Goal: Information Seeking & Learning: Check status

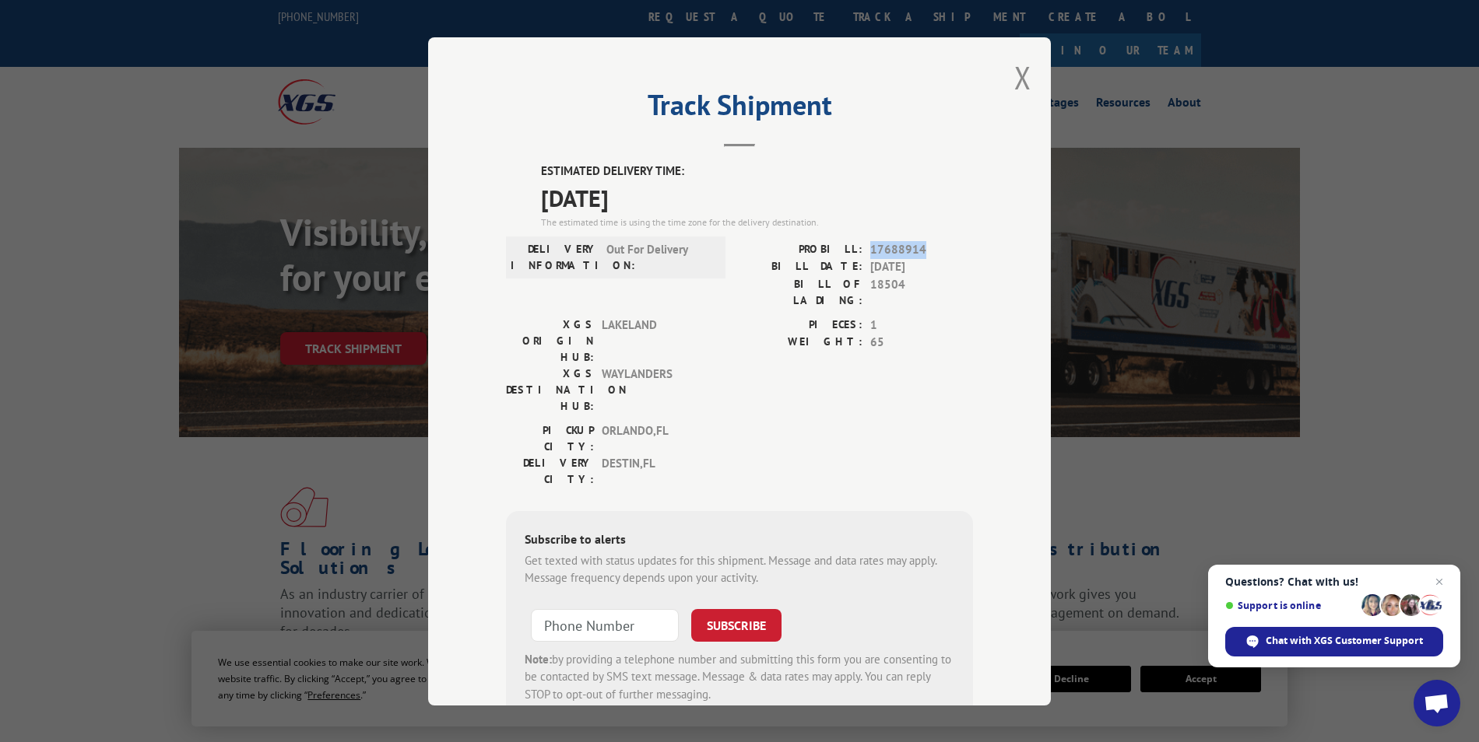
drag, startPoint x: 866, startPoint y: 246, endPoint x: 923, endPoint y: 247, distance: 56.8
click at [923, 247] on span "17688914" at bounding box center [921, 249] width 103 height 18
copy span "17688914"
click at [1015, 78] on button "Close modal" at bounding box center [1022, 77] width 17 height 41
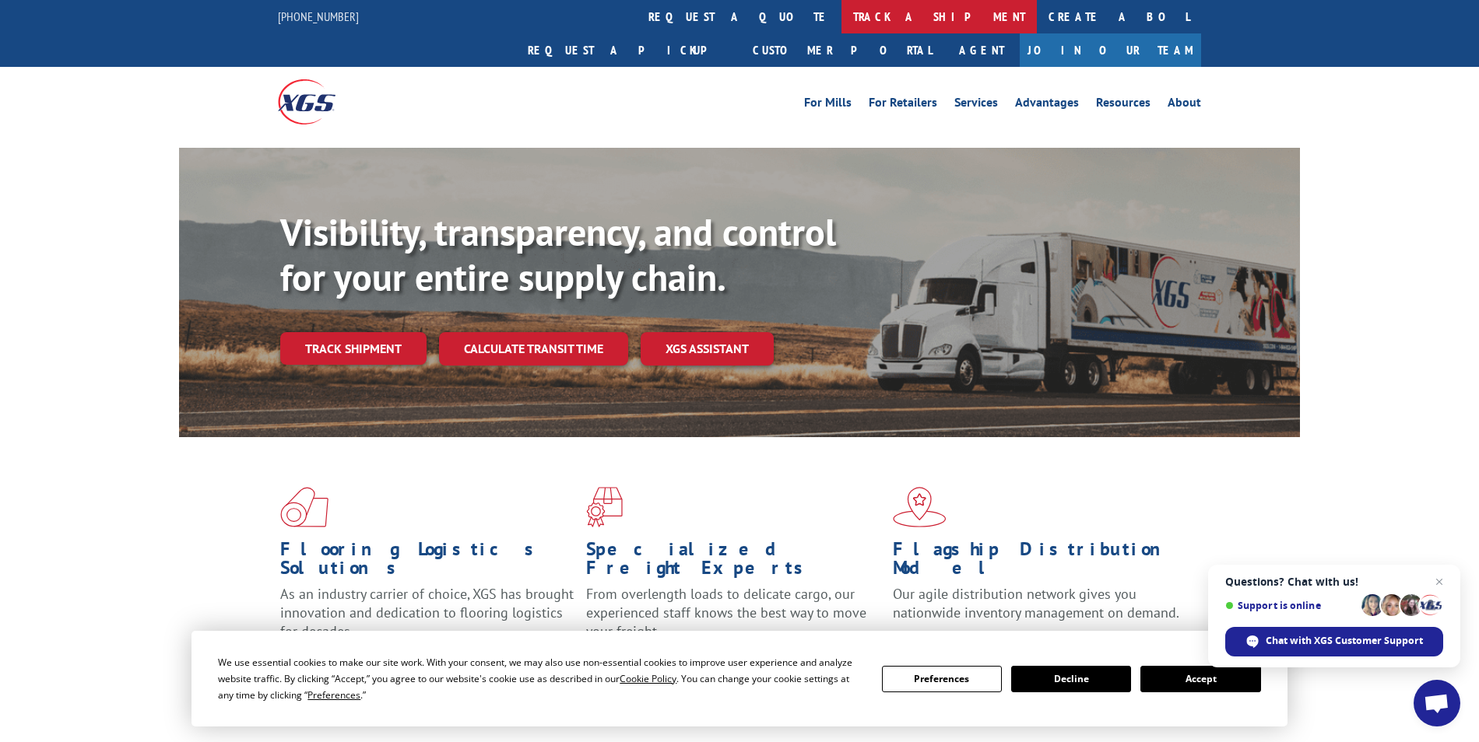
click at [841, 19] on link "track a shipment" at bounding box center [938, 16] width 195 height 33
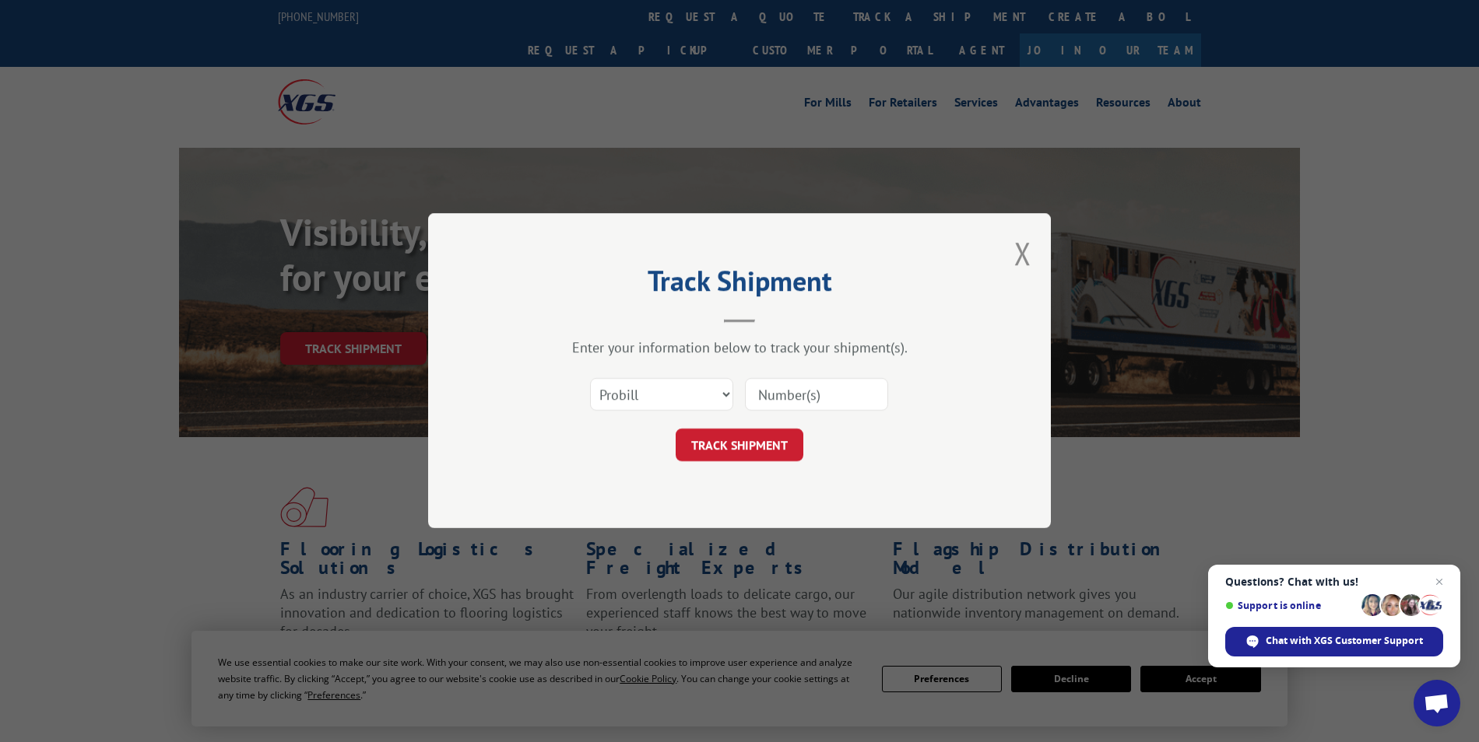
drag, startPoint x: 859, startPoint y: 400, endPoint x: 851, endPoint y: 405, distance: 9.1
click at [859, 400] on input at bounding box center [816, 395] width 143 height 33
paste input "17688914"
type input "17688914"
click at [738, 437] on button "TRACK SHIPMENT" at bounding box center [740, 446] width 128 height 33
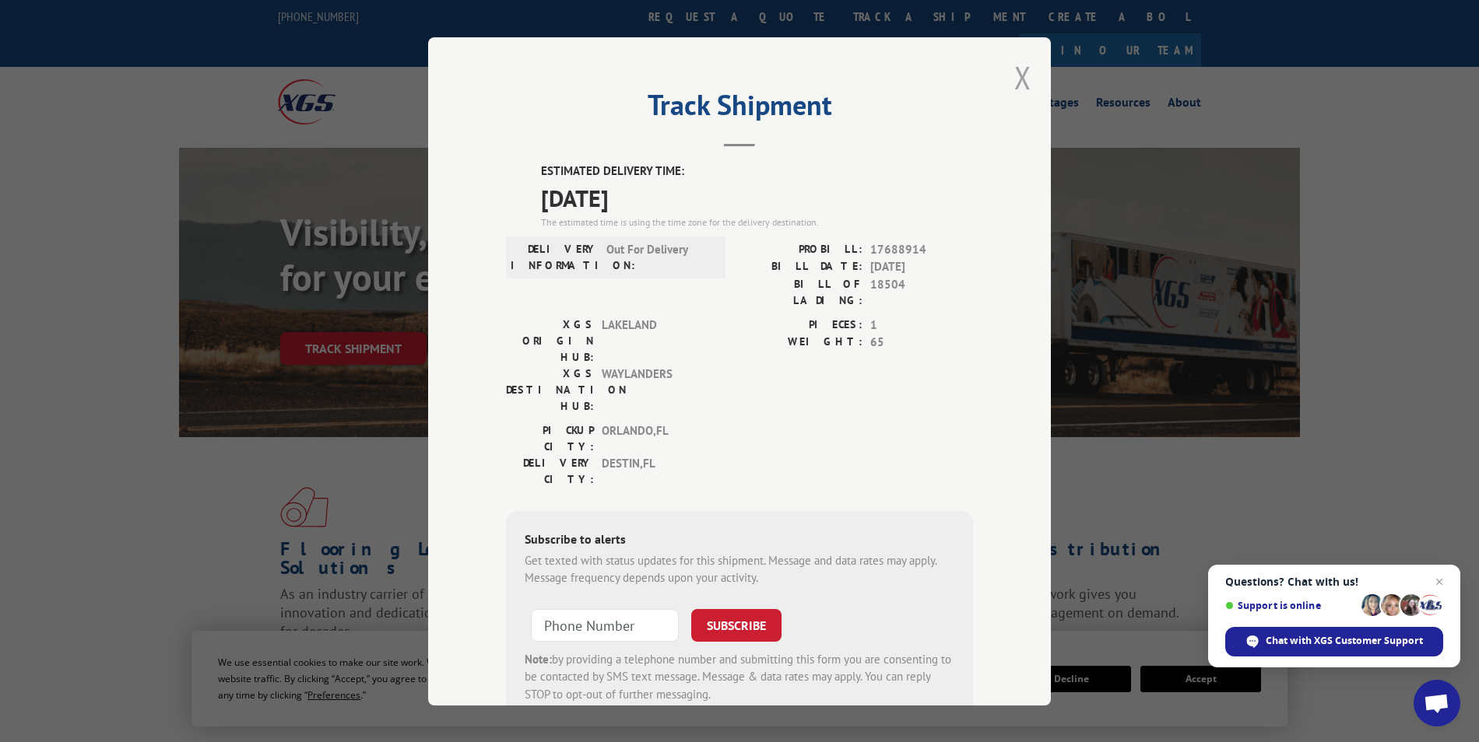
click at [1025, 70] on button "Close modal" at bounding box center [1022, 77] width 17 height 41
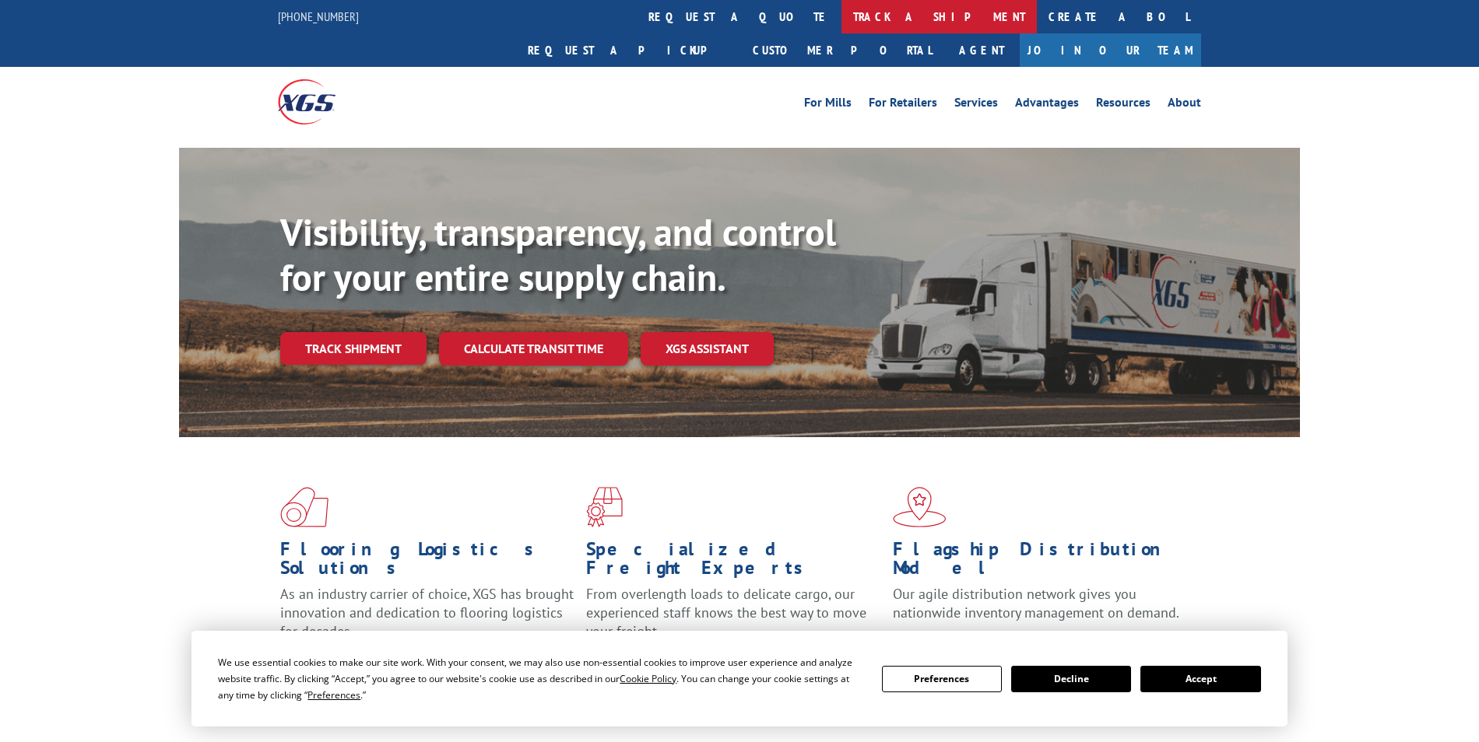
click at [841, 19] on link "track a shipment" at bounding box center [938, 16] width 195 height 33
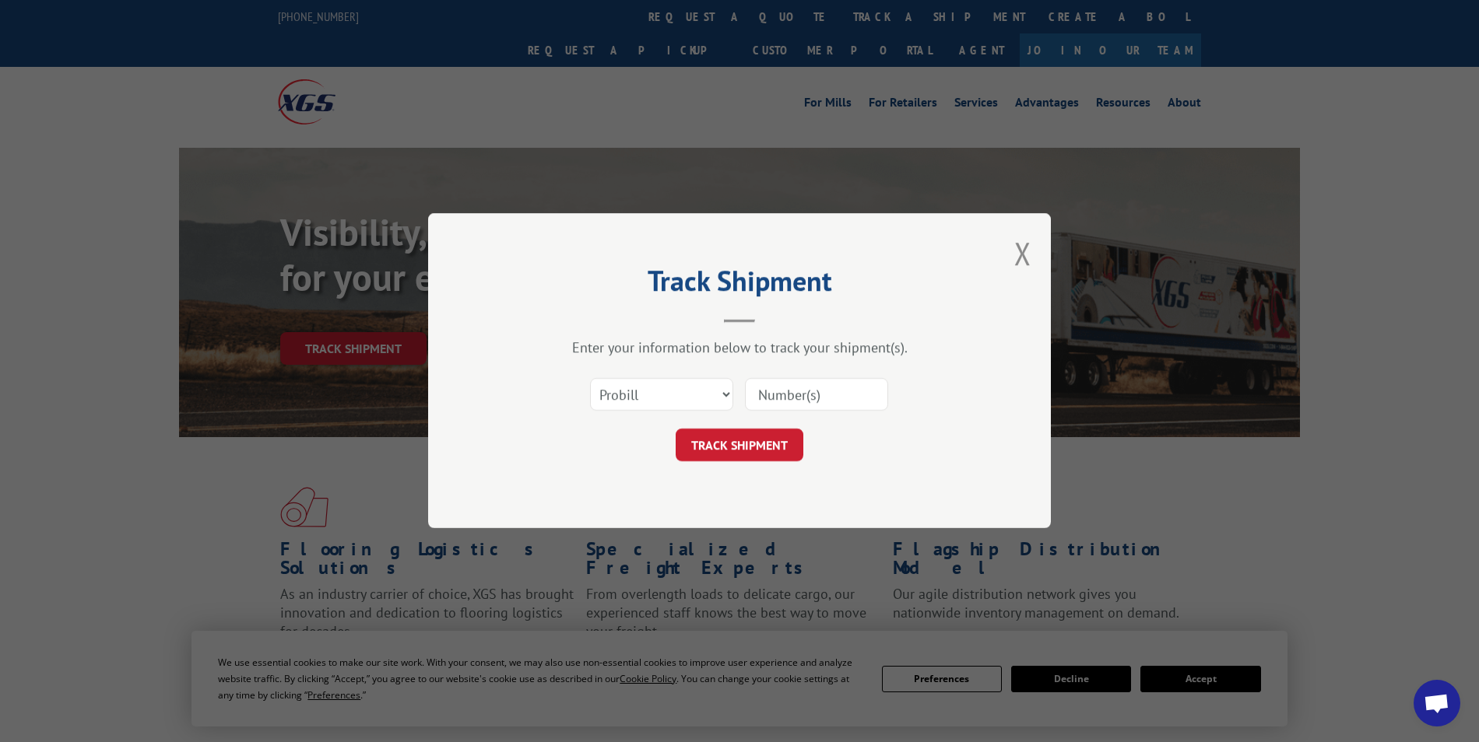
click at [795, 398] on input at bounding box center [816, 395] width 143 height 33
paste input "17688914"
type input "17688914"
click at [721, 448] on button "TRACK SHIPMENT" at bounding box center [740, 446] width 128 height 33
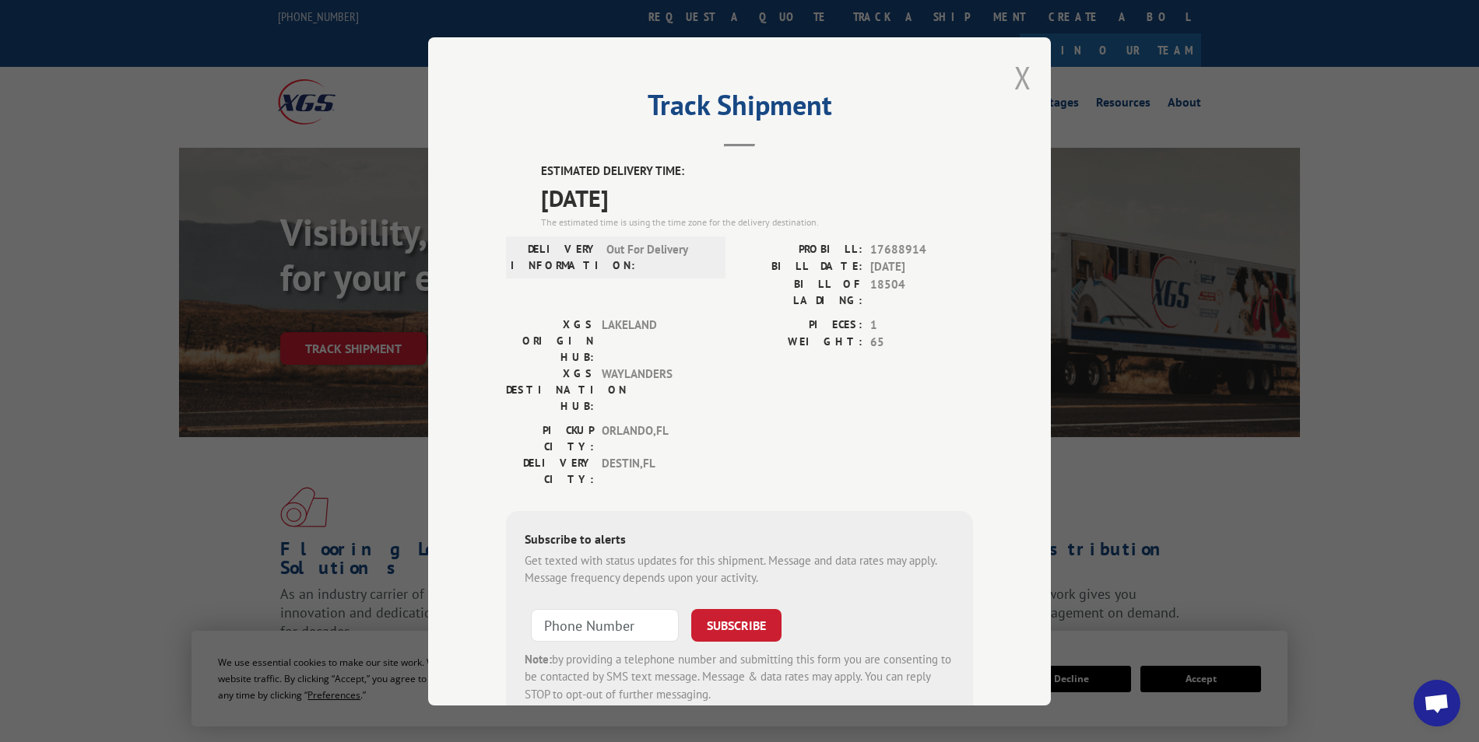
click at [1020, 79] on button "Close modal" at bounding box center [1022, 77] width 17 height 41
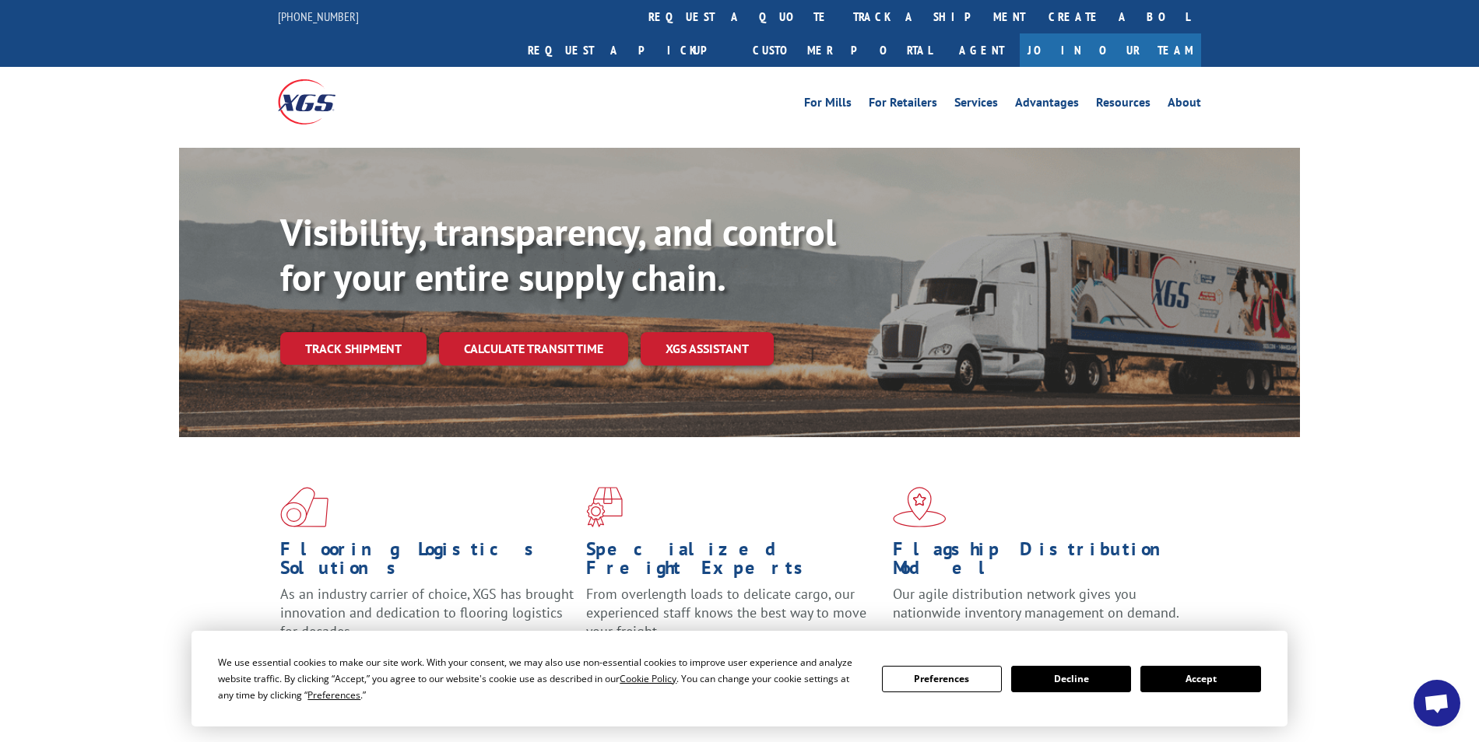
click at [995, 91] on div "For Mills For Retailers Services Advantages Resources About For Mills For Retai…" at bounding box center [739, 101] width 923 height 69
